Goal: Information Seeking & Learning: Find specific fact

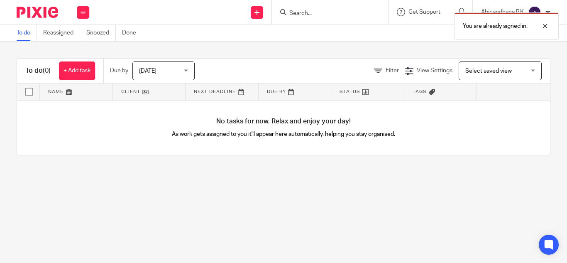
click at [289, 12] on div "You are already signed in." at bounding box center [420, 24] width 275 height 32
click at [293, 12] on div "You are already signed in." at bounding box center [420, 24] width 275 height 32
click at [292, 11] on div "You are already signed in." at bounding box center [420, 24] width 275 height 32
click at [287, 15] on div "You are already signed in." at bounding box center [420, 24] width 275 height 32
drag, startPoint x: 287, startPoint y: 15, endPoint x: 299, endPoint y: 13, distance: 12.1
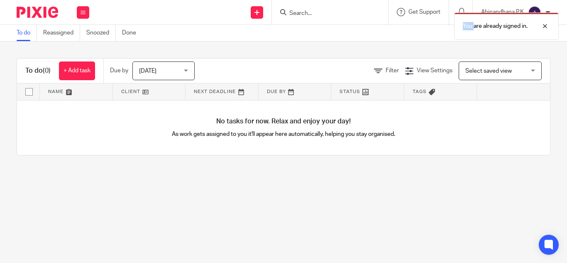
click at [299, 13] on div "You are already signed in." at bounding box center [420, 24] width 275 height 32
click at [292, 14] on div "You are already signed in." at bounding box center [420, 24] width 275 height 32
click at [286, 218] on main "To do Reassigned Snoozed Done To do (0) + Add task Due by Today Today Today Tom…" at bounding box center [283, 131] width 567 height 263
click at [292, 13] on div "You are already signed in." at bounding box center [420, 24] width 275 height 32
click at [543, 26] on div at bounding box center [538, 26] width 22 height 10
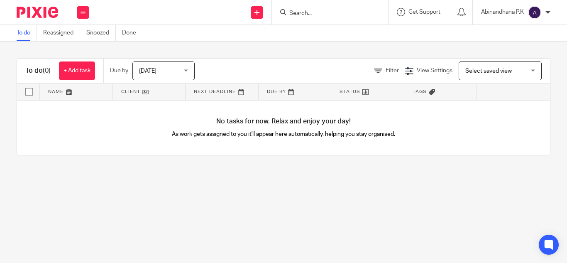
click at [296, 15] on input "Search" at bounding box center [325, 13] width 75 height 7
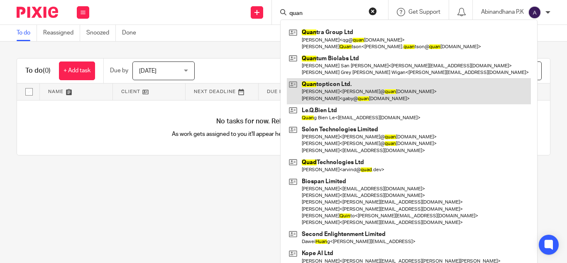
type input "quan"
click at [315, 98] on link at bounding box center [409, 91] width 244 height 26
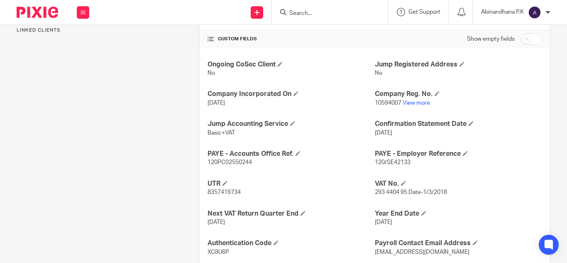
scroll to position [281, 0]
click at [222, 163] on span "120PC02550244" at bounding box center [229, 162] width 44 height 6
copy p "120PC02550244"
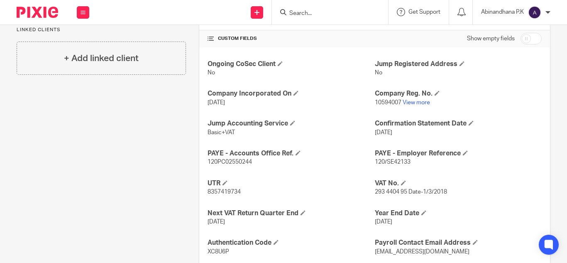
click at [390, 161] on span "120/SE42133" at bounding box center [393, 162] width 36 height 6
copy p "120/SE42133"
click at [224, 161] on span "120PC02550244" at bounding box center [229, 162] width 44 height 6
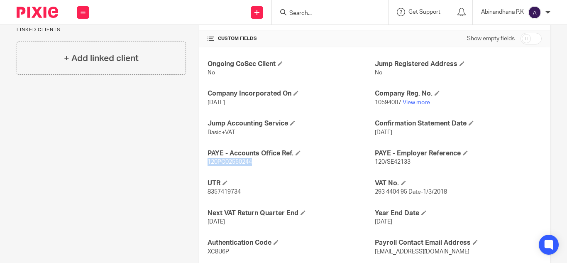
click at [224, 161] on span "120PC02550244" at bounding box center [229, 162] width 44 height 6
copy p "120PC02550244"
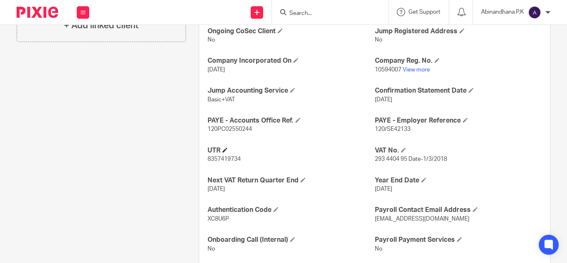
click at [302, 146] on h4 "UTR" at bounding box center [290, 150] width 167 height 9
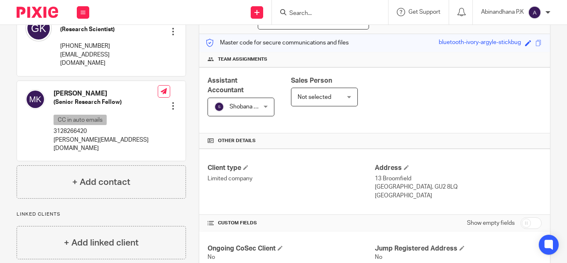
scroll to position [0, 0]
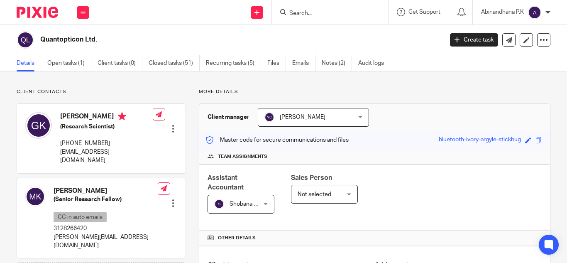
click at [292, 15] on input "Search" at bounding box center [325, 13] width 75 height 7
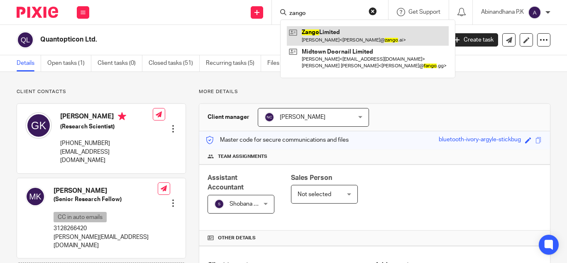
type input "zango"
click at [314, 40] on link at bounding box center [368, 35] width 162 height 19
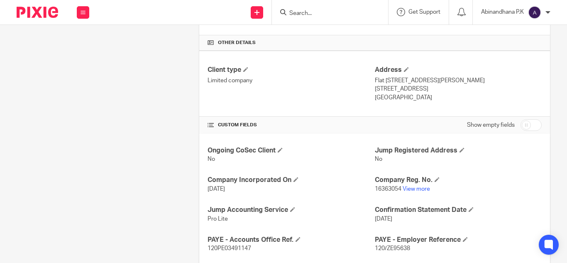
scroll to position [266, 0]
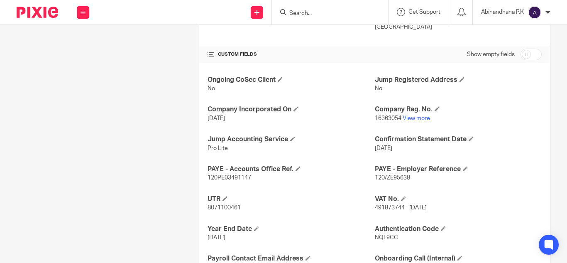
click at [389, 176] on span "120/ZE95638" at bounding box center [392, 178] width 35 height 6
copy p "120/ZE95638"
click at [219, 181] on span "120PE03491147" at bounding box center [229, 178] width 44 height 6
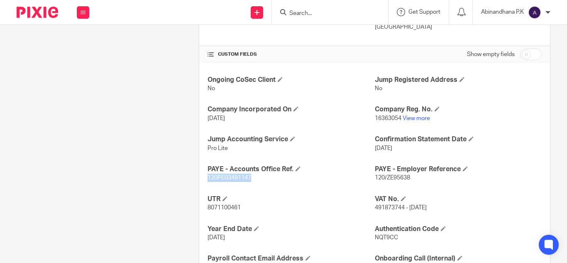
click at [219, 181] on span "120PE03491147" at bounding box center [229, 178] width 44 height 6
copy p "120PE03491147"
